Goal: Find specific page/section

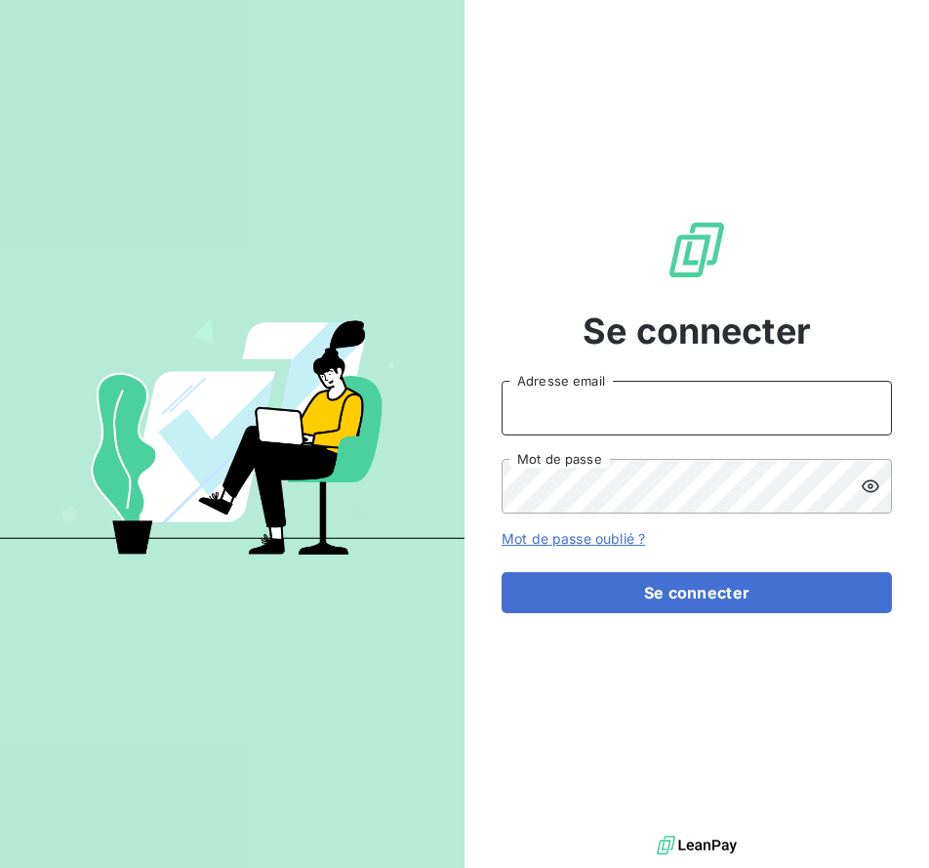
type input "[EMAIL_ADDRESS][DOMAIN_NAME]"
click at [609, 613] on div "Se connecter [EMAIL_ADDRESS][DOMAIN_NAME] Adresse email Mot de passe Mot de pas…" at bounding box center [697, 415] width 391 height 831
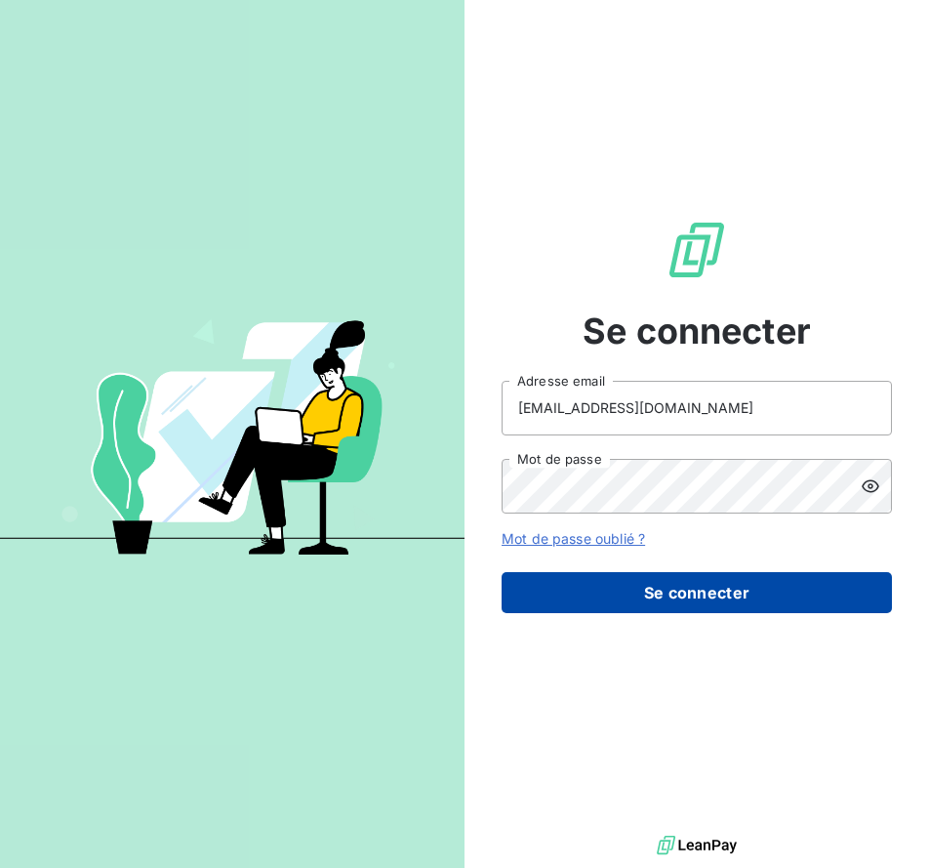
click at [609, 609] on button "Se connecter" at bounding box center [697, 592] width 391 height 41
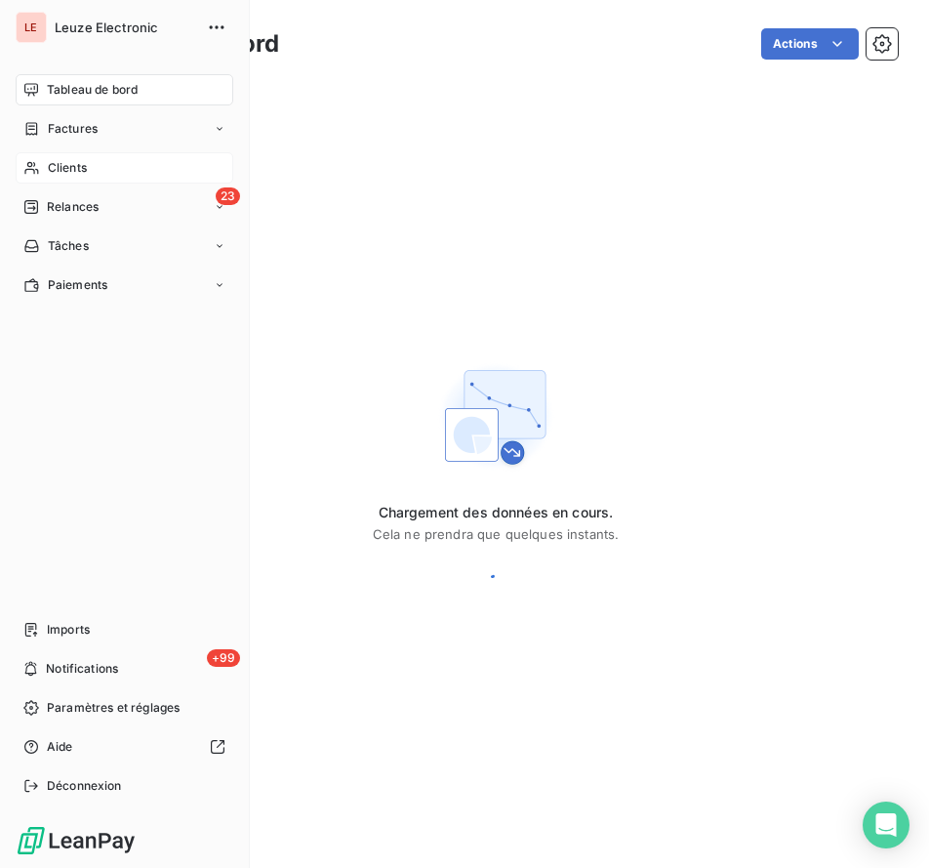
click at [43, 174] on div "Clients" at bounding box center [125, 167] width 218 height 31
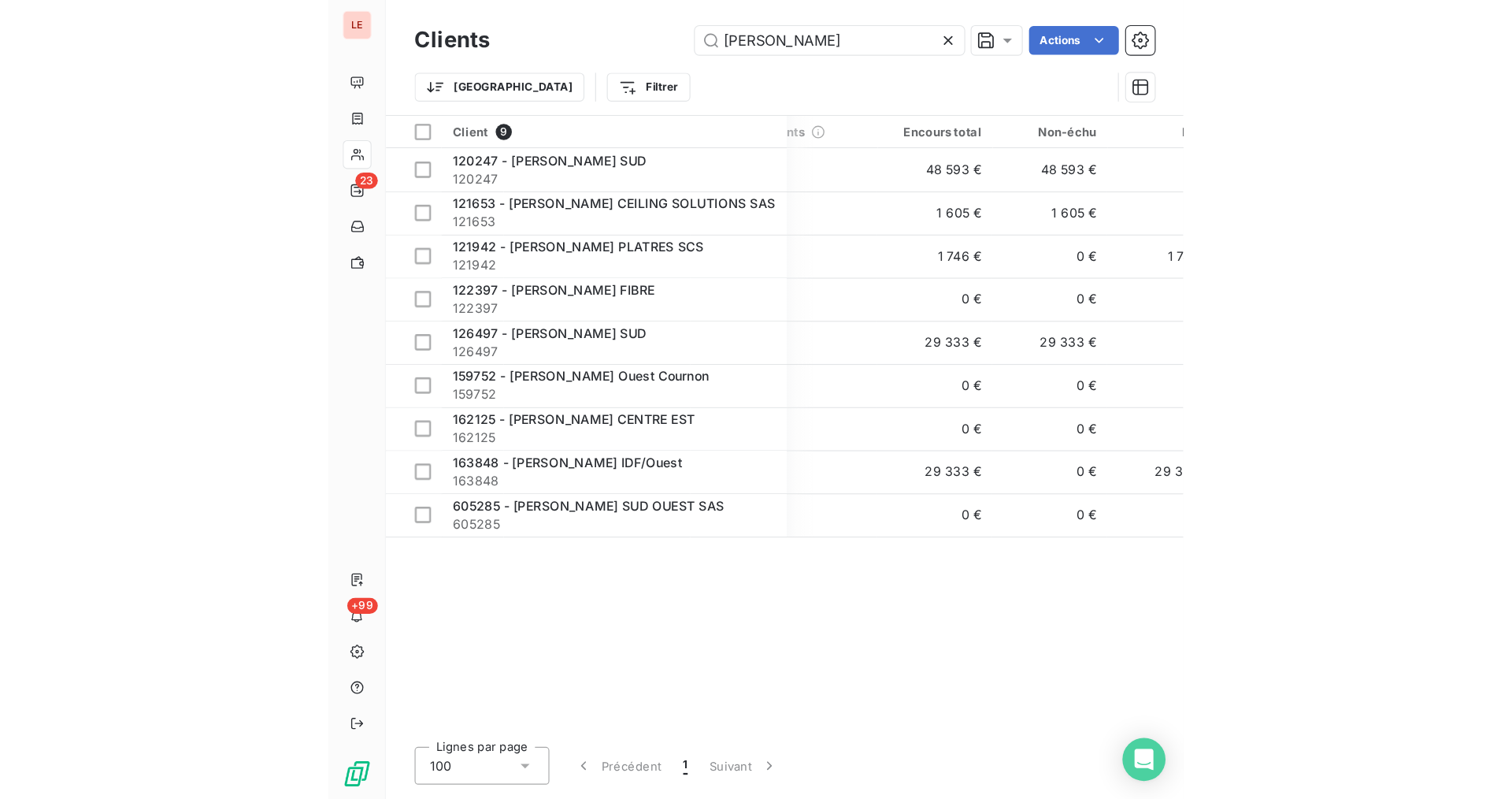
scroll to position [0, 194]
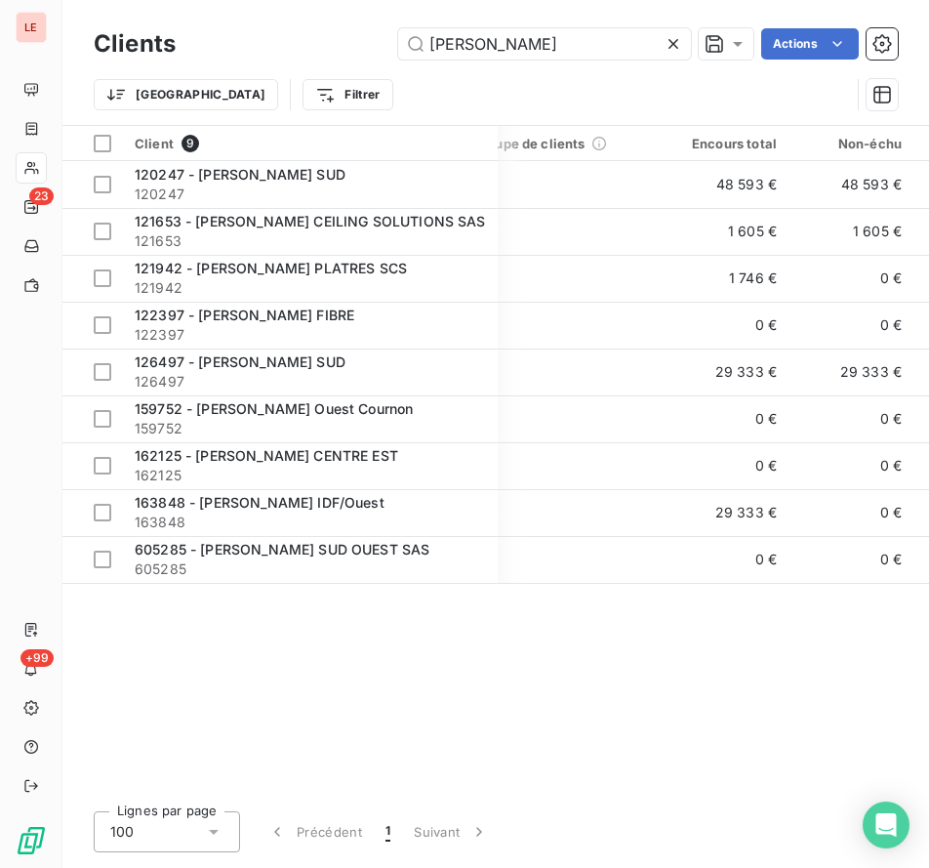
type input "[PERSON_NAME]"
click at [664, 47] on icon at bounding box center [674, 44] width 20 height 20
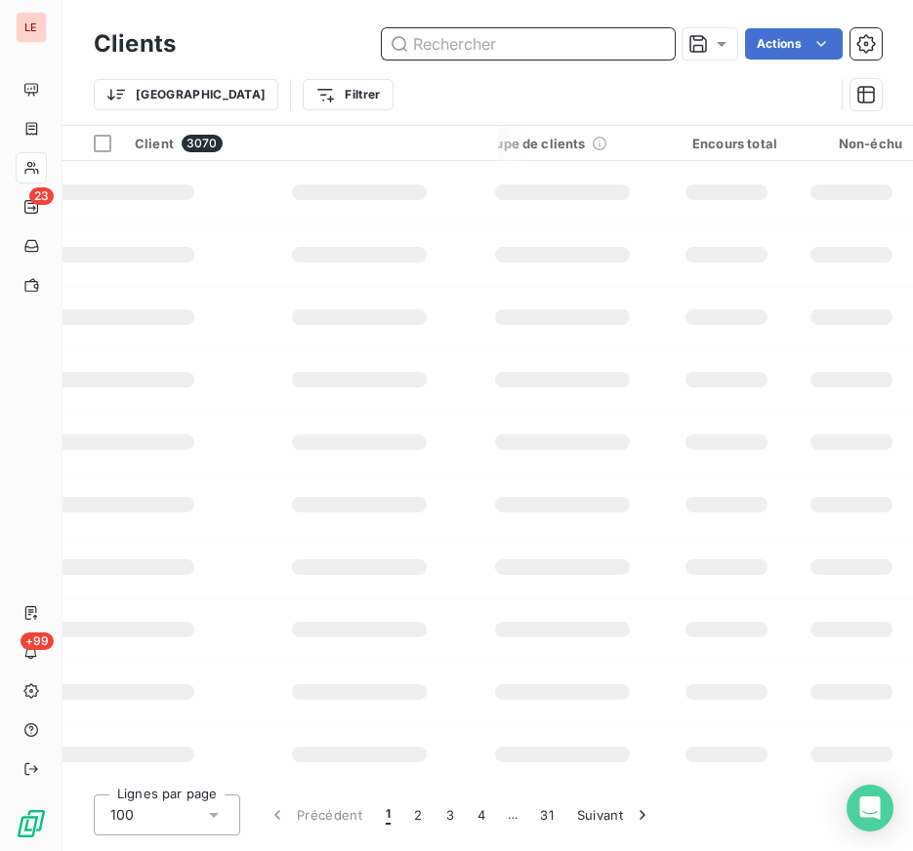
click at [622, 51] on input "text" at bounding box center [528, 43] width 293 height 31
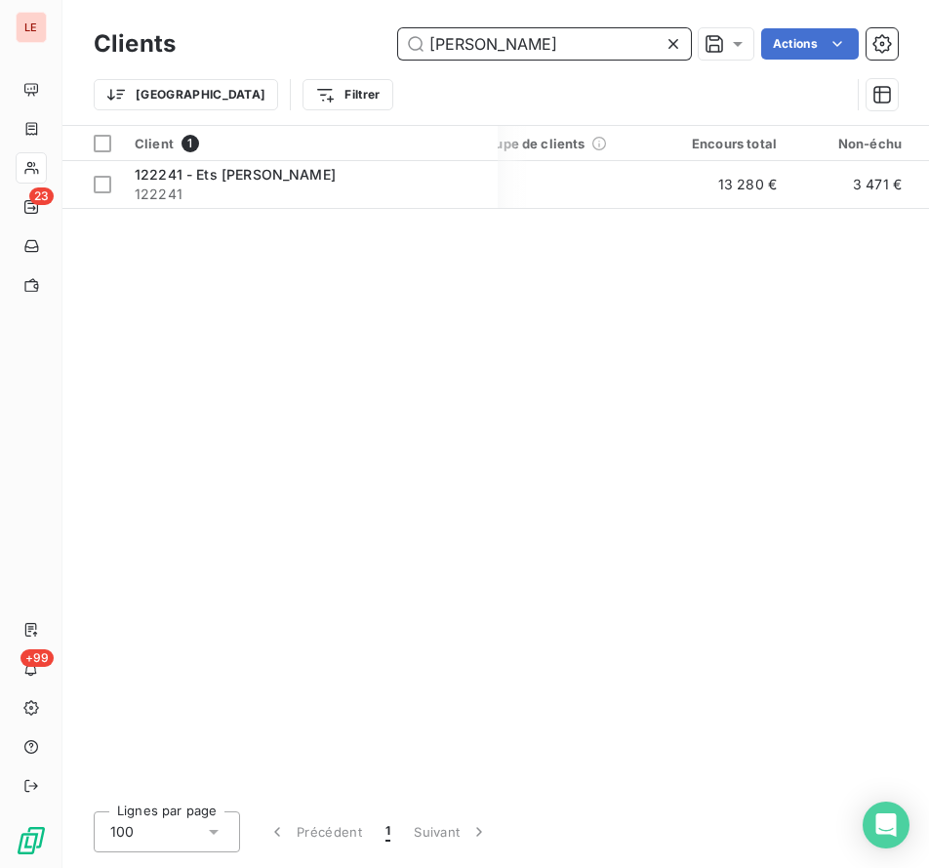
type input "[PERSON_NAME]"
click at [664, 50] on icon at bounding box center [674, 44] width 20 height 20
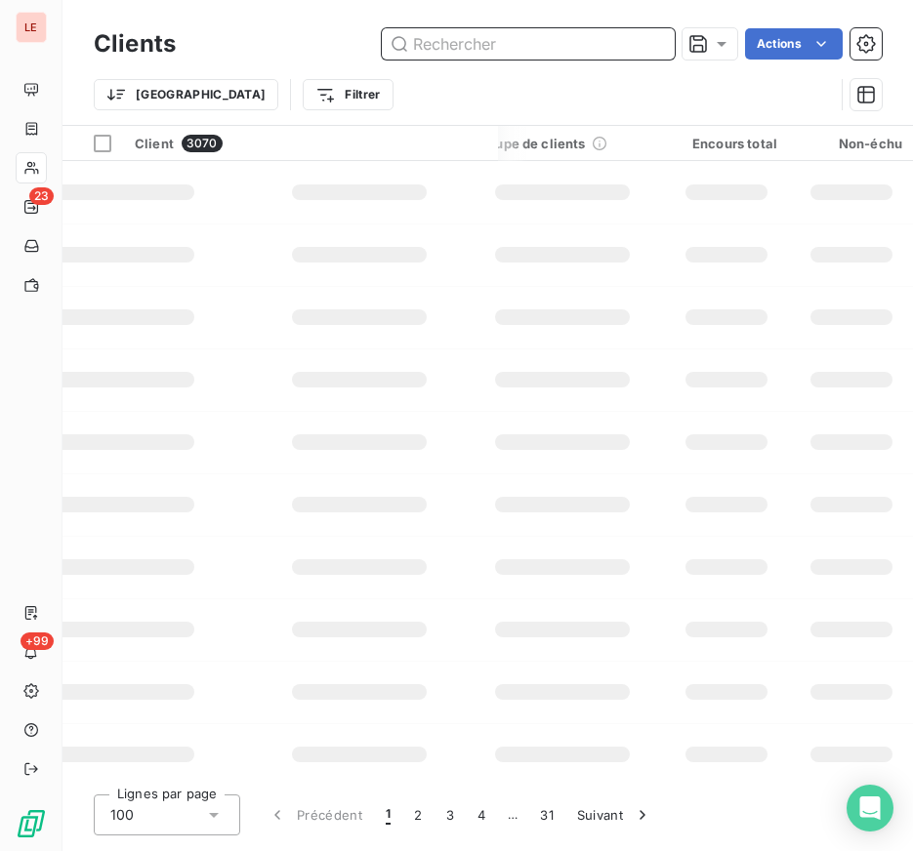
click at [612, 50] on input "text" at bounding box center [528, 43] width 293 height 31
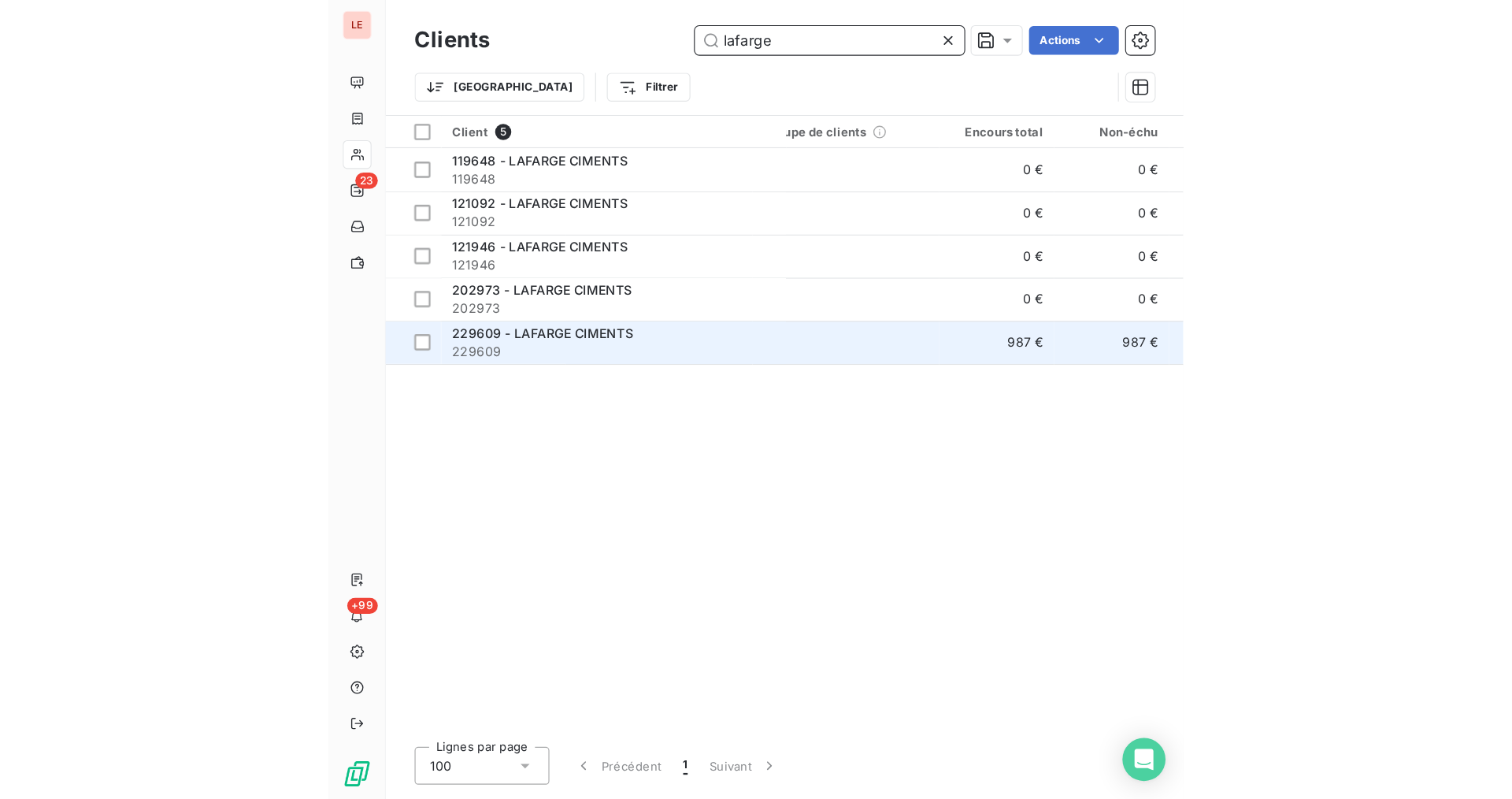
scroll to position [0, 0]
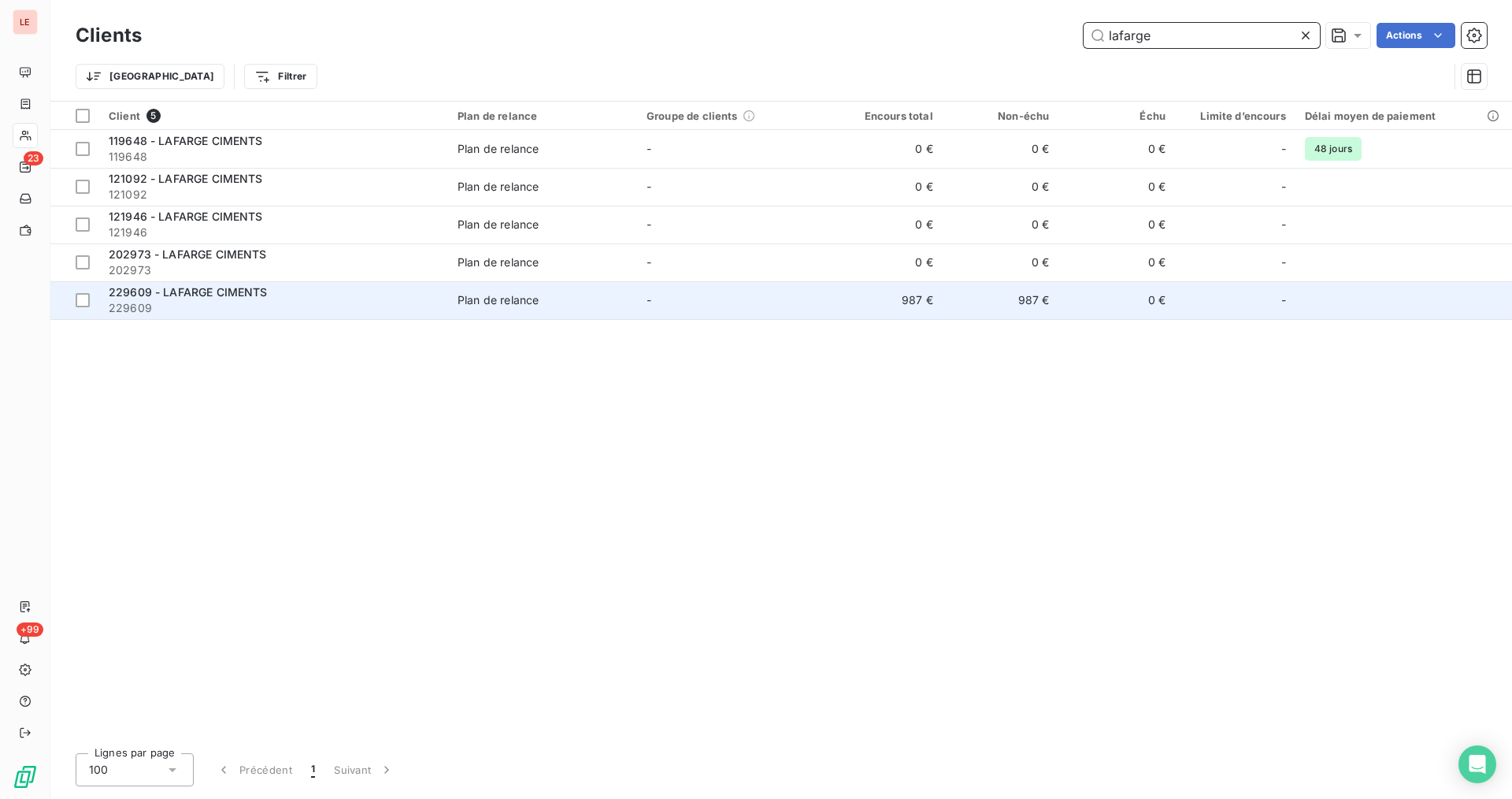
type input "lafarge"
click at [749, 291] on td "987 €" at bounding box center [884, 300] width 116 height 38
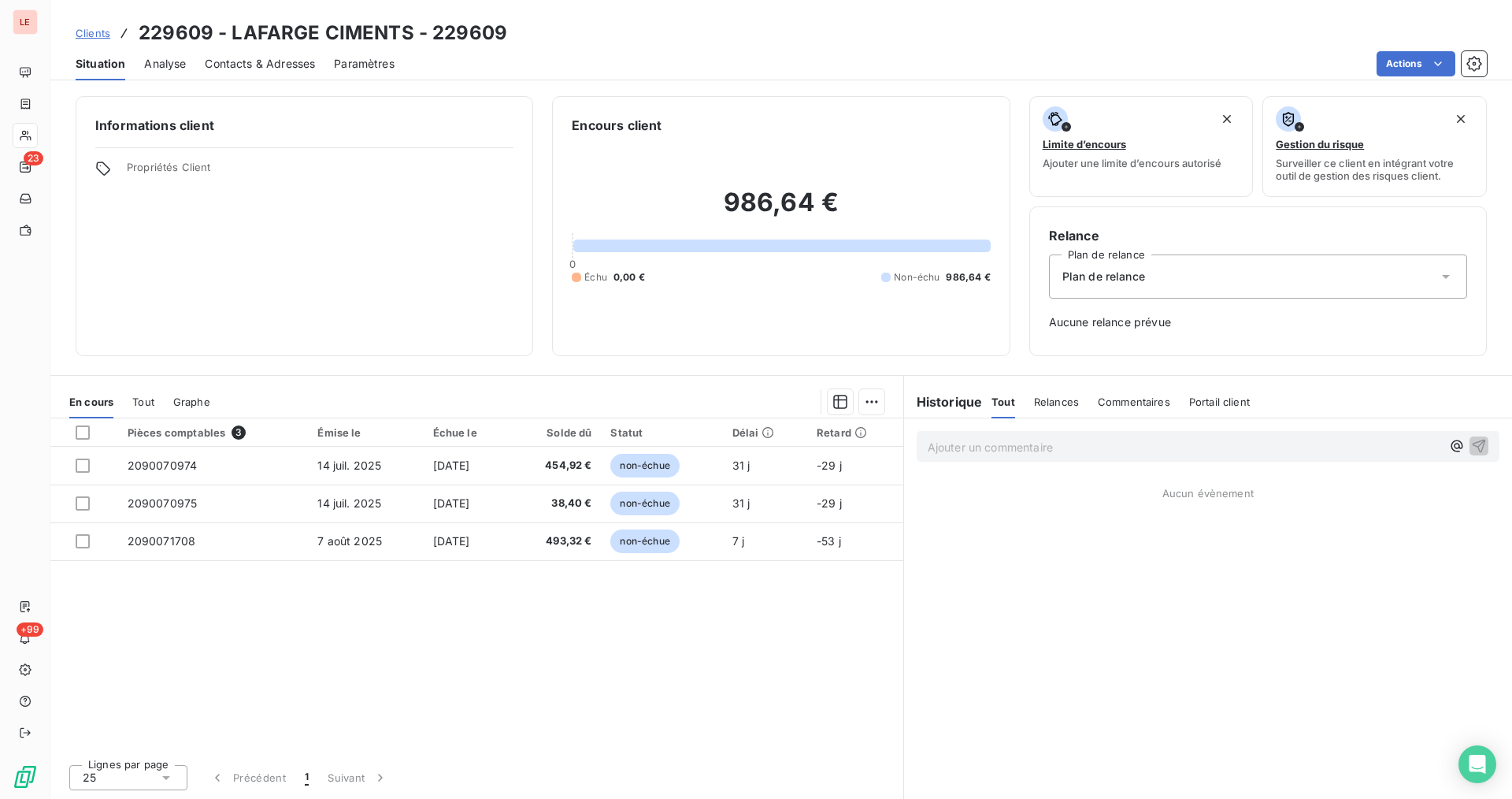
click at [83, 27] on span "Clients" at bounding box center [93, 33] width 35 height 13
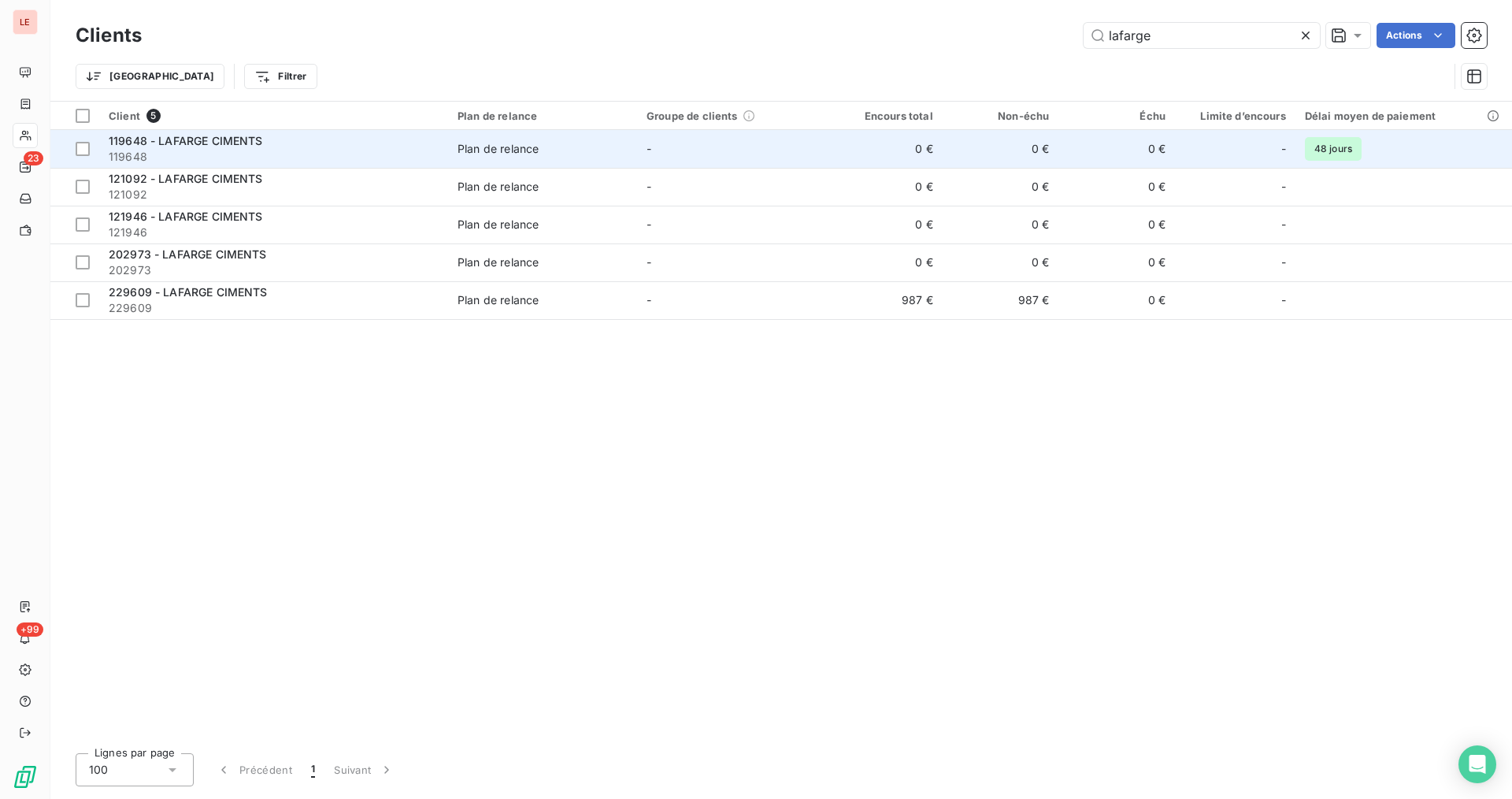
click at [432, 153] on span "119648" at bounding box center [274, 157] width 330 height 16
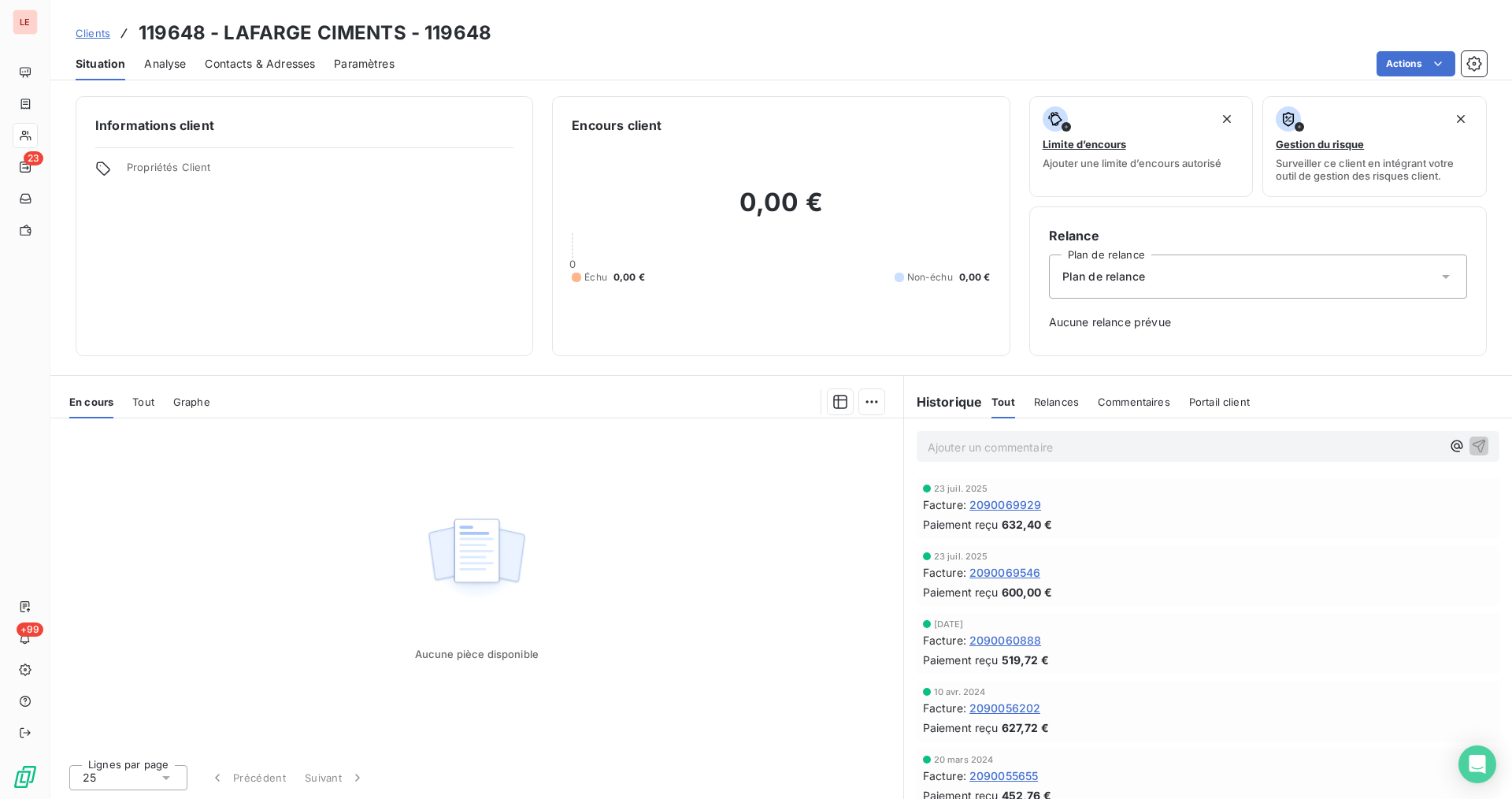
click at [107, 27] on span "Clients" at bounding box center [93, 33] width 35 height 13
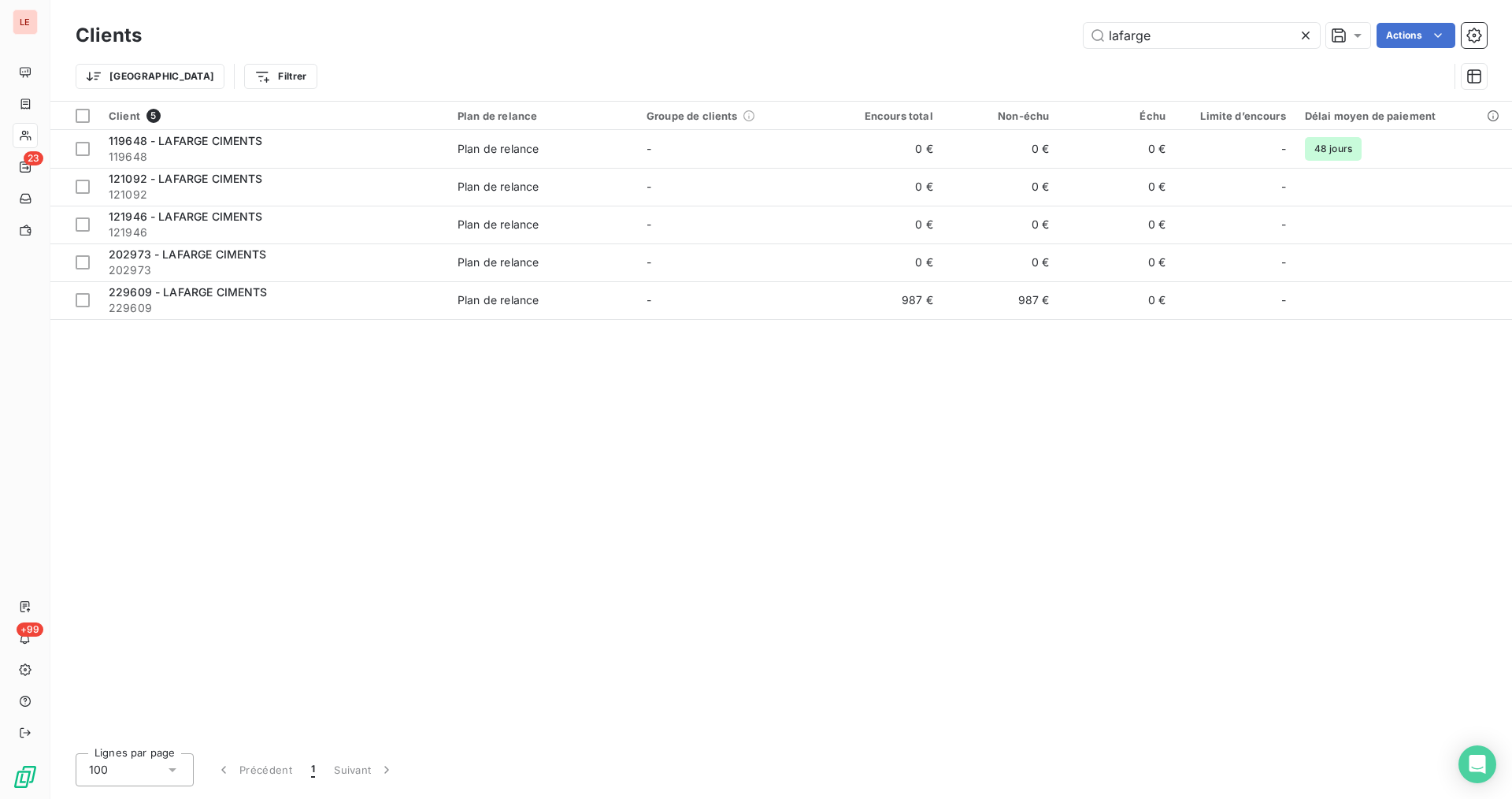
click at [749, 39] on icon at bounding box center [1306, 36] width 16 height 16
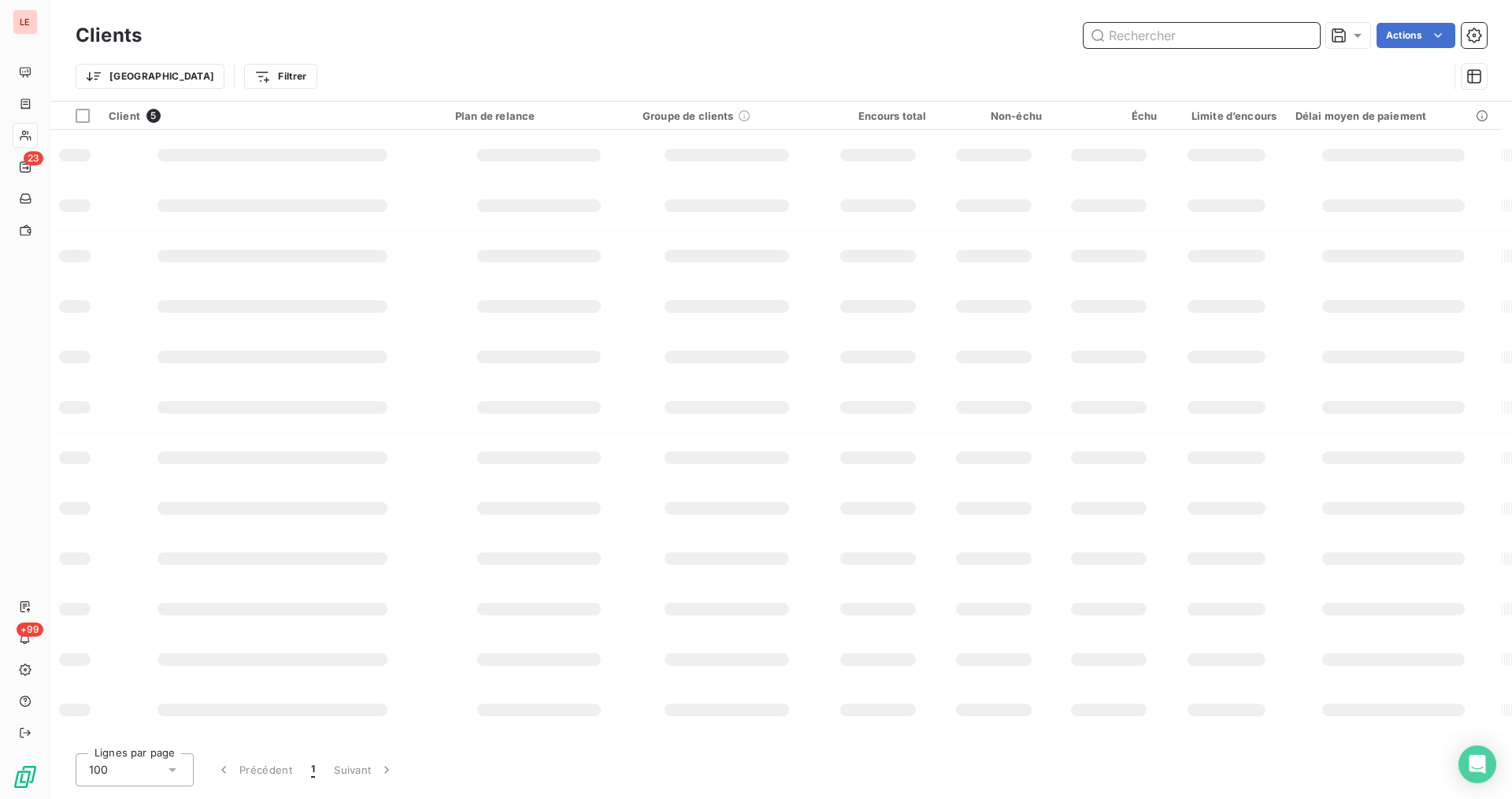
click at [749, 33] on input "text" at bounding box center [1201, 35] width 236 height 25
type input "M"
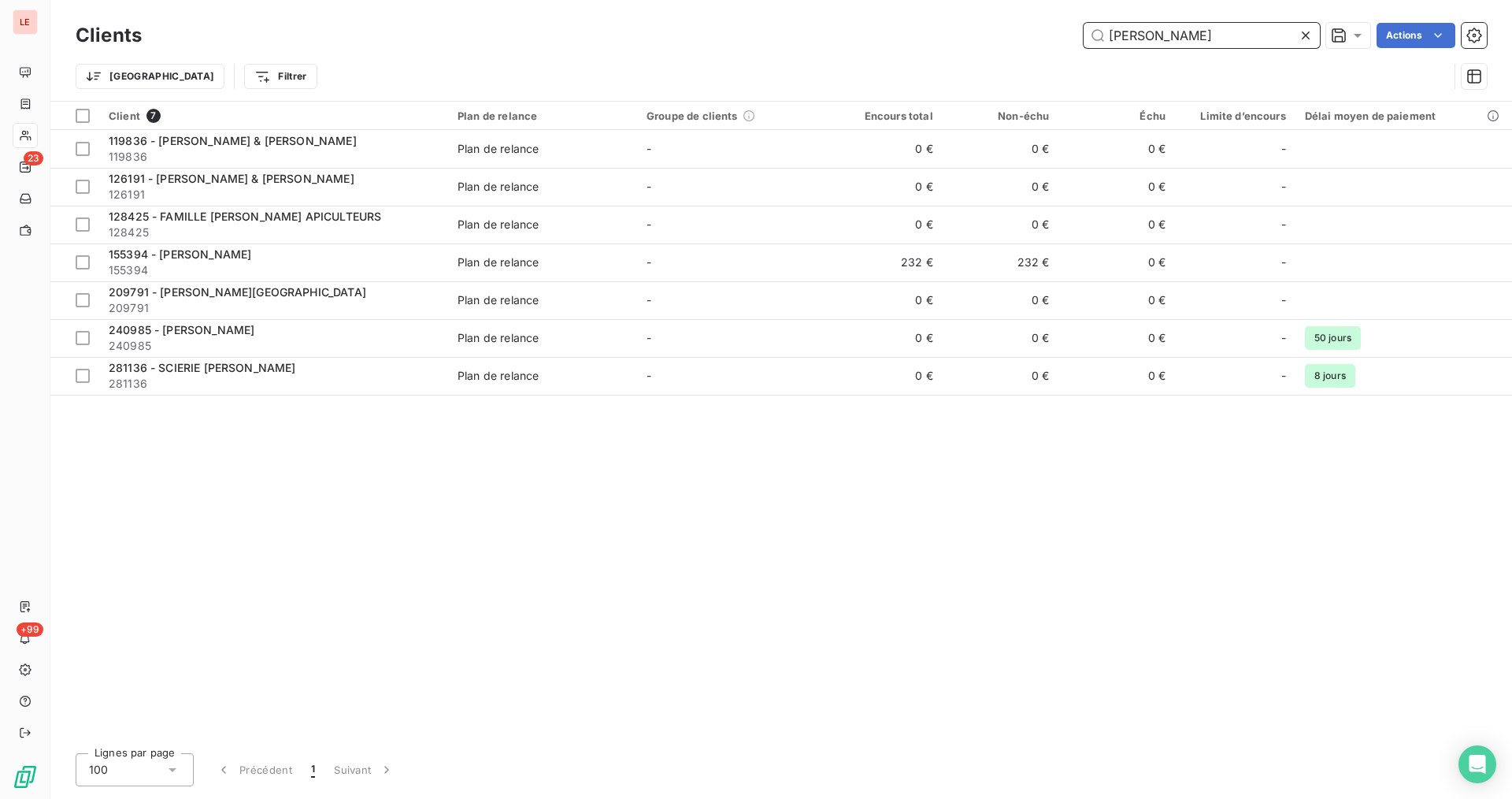
type input "[PERSON_NAME]"
